Goal: Task Accomplishment & Management: Use online tool/utility

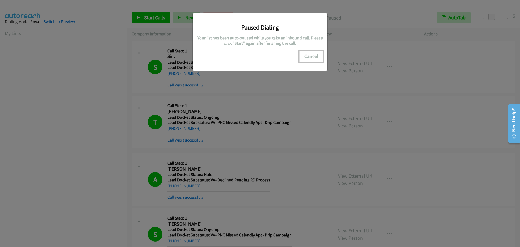
click at [313, 59] on button "Cancel" at bounding box center [311, 56] width 24 height 11
click at [307, 55] on button "Cancel" at bounding box center [311, 56] width 24 height 11
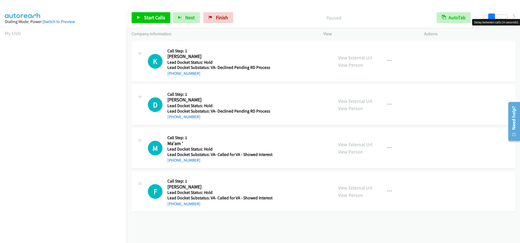
drag, startPoint x: 485, startPoint y: 14, endPoint x: 493, endPoint y: 15, distance: 8.5
click at [493, 15] on span at bounding box center [492, 17] width 7 height 7
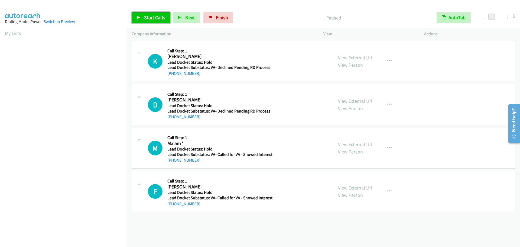
click at [154, 18] on span "Start Calls" at bounding box center [154, 17] width 21 height 6
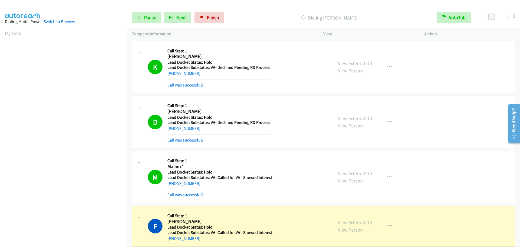
scroll to position [57, 0]
click at [142, 20] on link "Pause" at bounding box center [147, 17] width 30 height 11
